Goal: Information Seeking & Learning: Learn about a topic

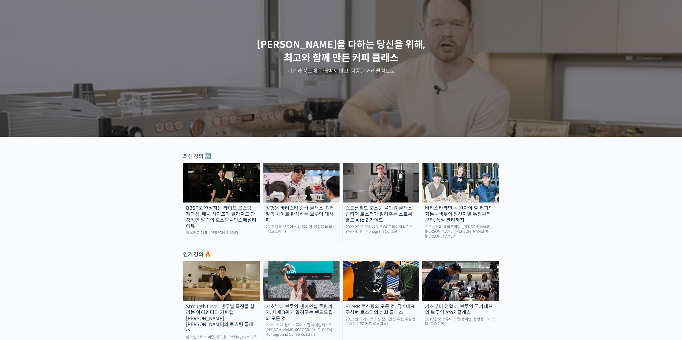
scroll to position [134, 0]
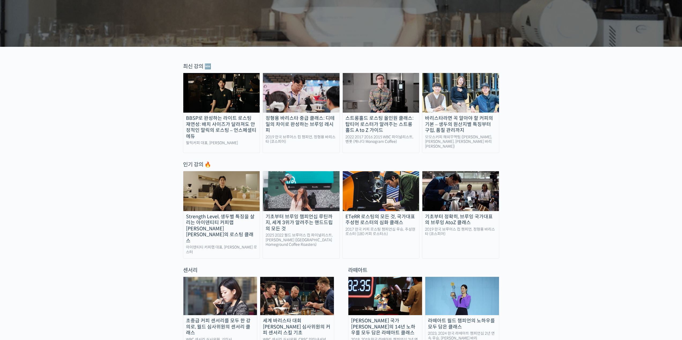
click at [391, 127] on div "스트롱홀드 로스팅 올인원 클래스: 탑티어 로스터가 알려주는 스트롱홀드 A to Z 가이드" at bounding box center [381, 124] width 77 height 18
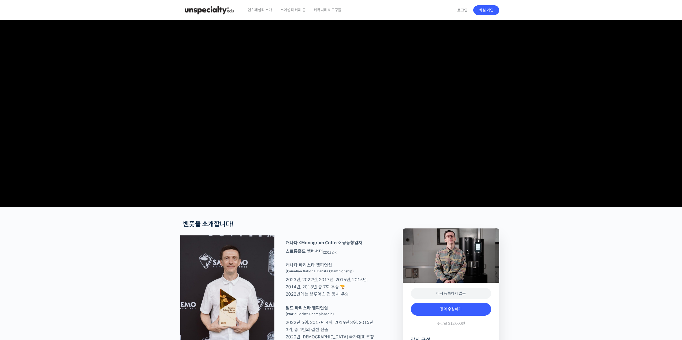
click at [329, 8] on span "커뮤니티 & 도구들" at bounding box center [327, 10] width 28 height 20
click at [285, 9] on span "스페셜티 커피 몰" at bounding box center [292, 10] width 25 height 20
click at [587, 207] on section at bounding box center [341, 113] width 682 height 187
